Goal: Find contact information: Find contact information

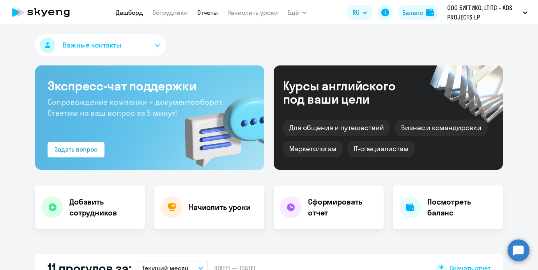
click at [202, 13] on link "Отчеты" at bounding box center [207, 13] width 21 height 8
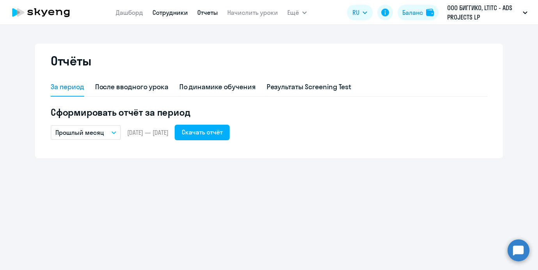
click at [163, 13] on link "Сотрудники" at bounding box center [169, 13] width 35 height 8
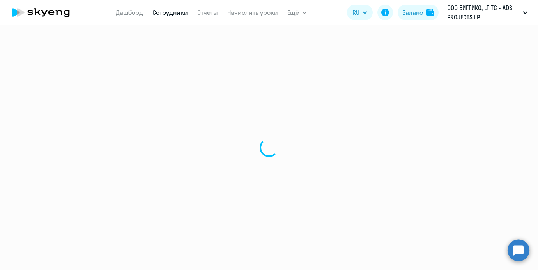
select select "30"
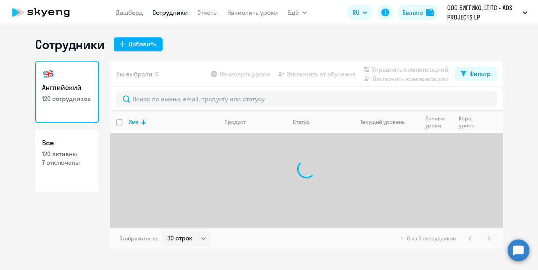
click at [153, 88] on div at bounding box center [306, 98] width 393 height 23
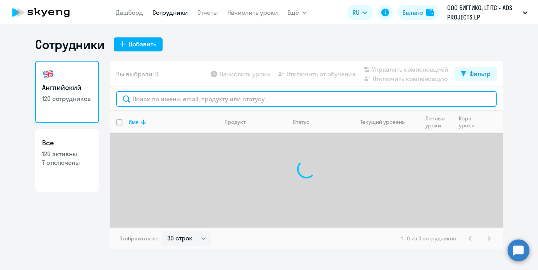
click at [151, 99] on input "text" at bounding box center [306, 99] width 380 height 16
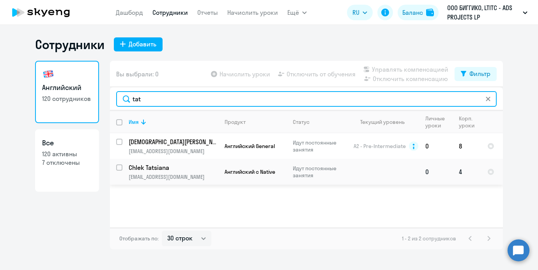
type input "tat"
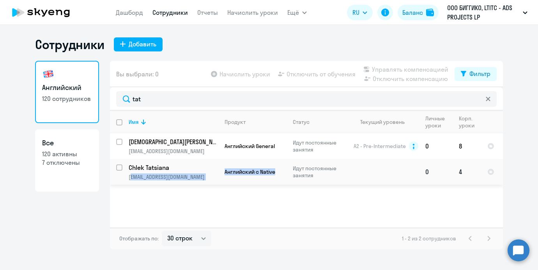
drag, startPoint x: 219, startPoint y: 179, endPoint x: 131, endPoint y: 175, distance: 88.6
click at [131, 175] on tr "Chlek Tatsiana [EMAIL_ADDRESS][DOMAIN_NAME] Английский с Native Идут постоянные…" at bounding box center [306, 172] width 393 height 26
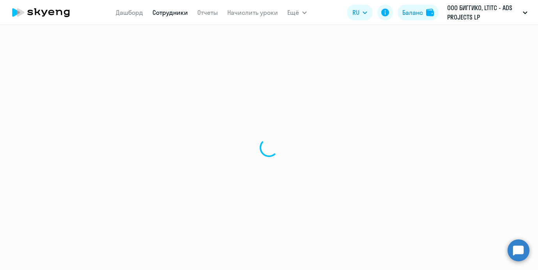
select select "english"
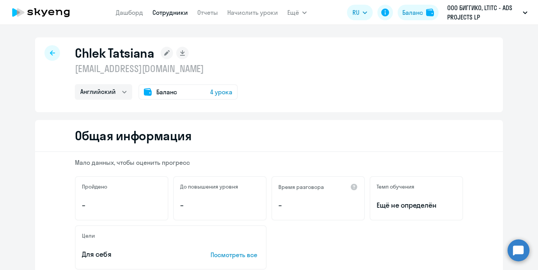
click at [138, 63] on p "[EMAIL_ADDRESS][DOMAIN_NAME]" at bounding box center [156, 68] width 163 height 12
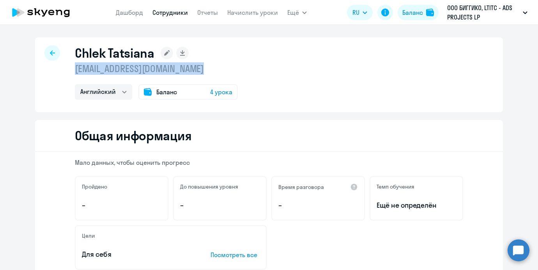
click at [138, 63] on p "[EMAIL_ADDRESS][DOMAIN_NAME]" at bounding box center [156, 68] width 163 height 12
copy p "[EMAIL_ADDRESS][DOMAIN_NAME]"
